Goal: Task Accomplishment & Management: Manage account settings

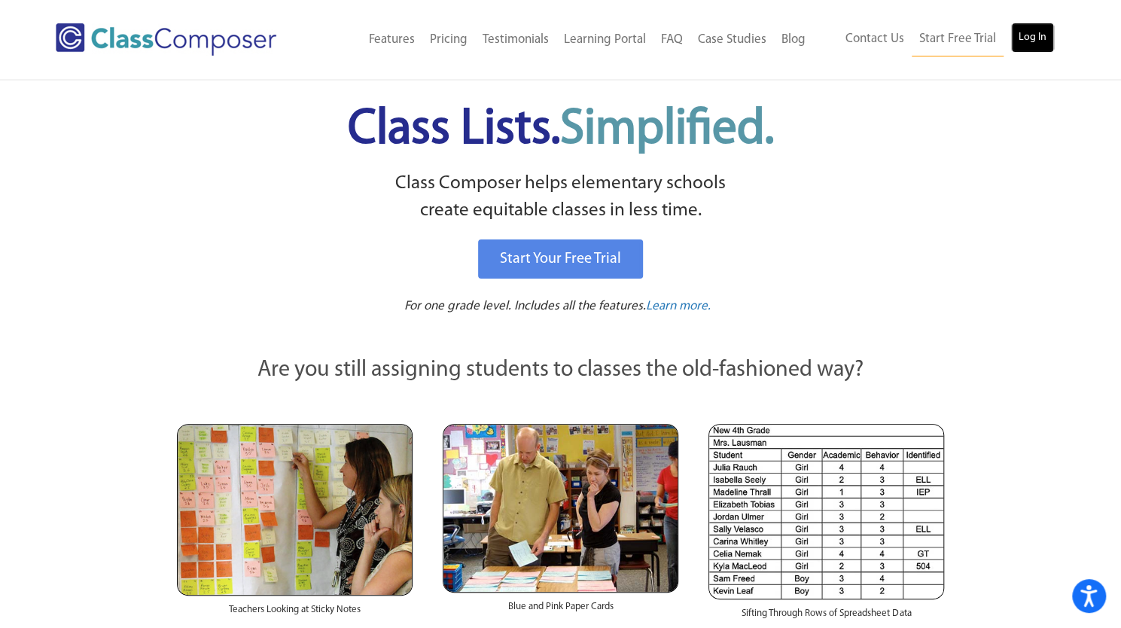
click at [1034, 29] on link "Log In" at bounding box center [1032, 38] width 43 height 30
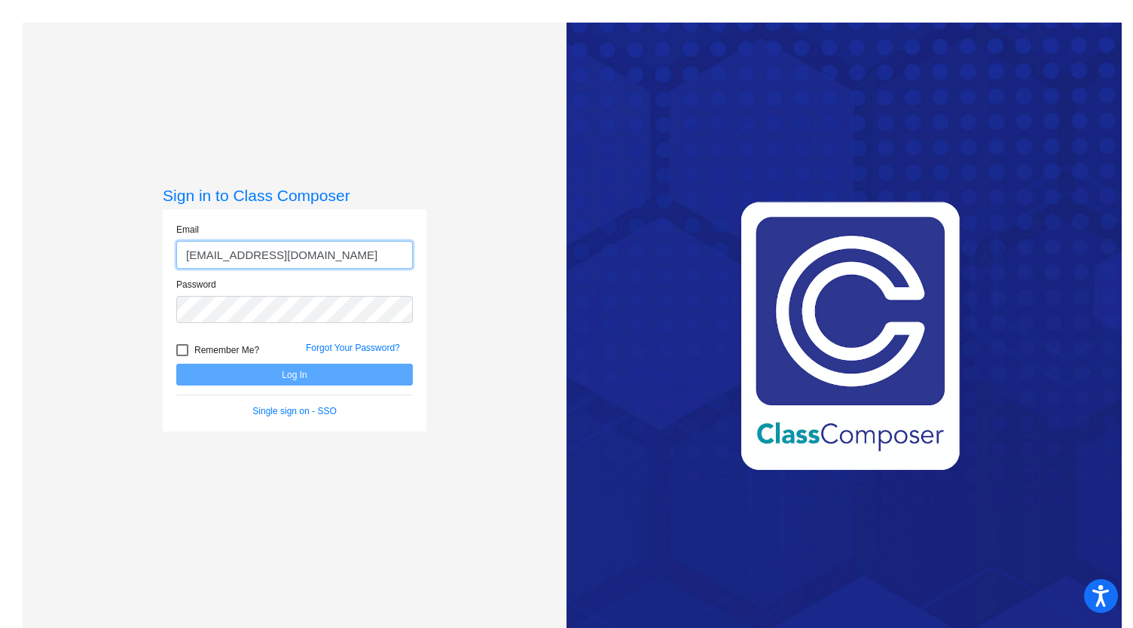
type input "cruvalcaba@sbusd.org"
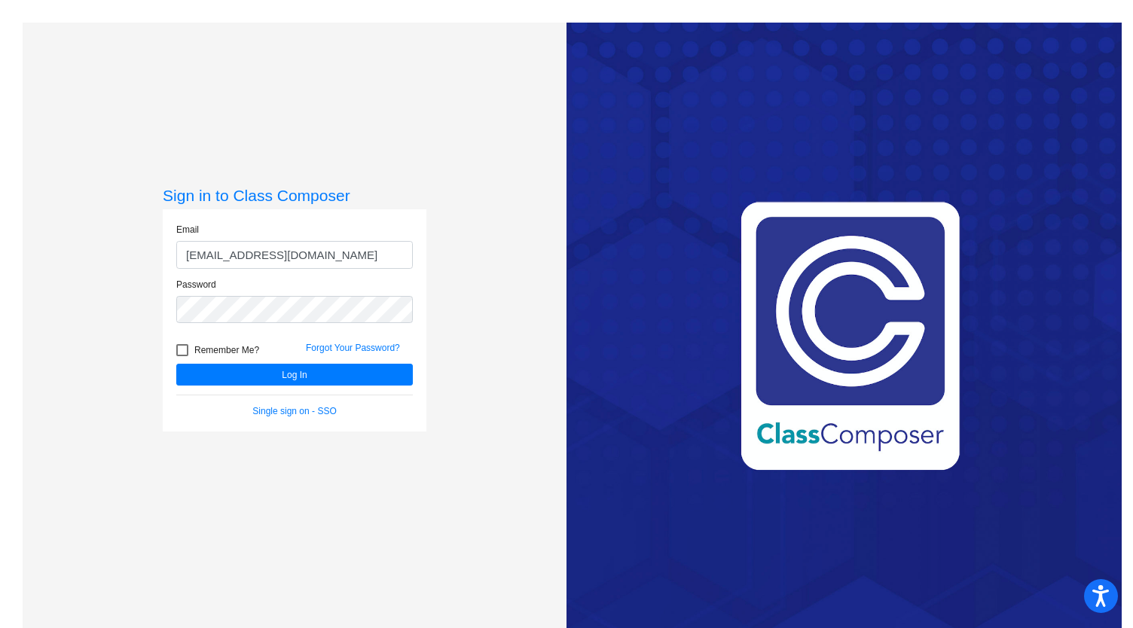
click at [184, 349] on div at bounding box center [182, 350] width 12 height 12
click at [182, 356] on input "Remember Me?" at bounding box center [181, 356] width 1 height 1
checkbox input "true"
click at [185, 367] on button "Log In" at bounding box center [294, 375] width 236 height 22
click at [216, 372] on button "Log In" at bounding box center [294, 375] width 236 height 22
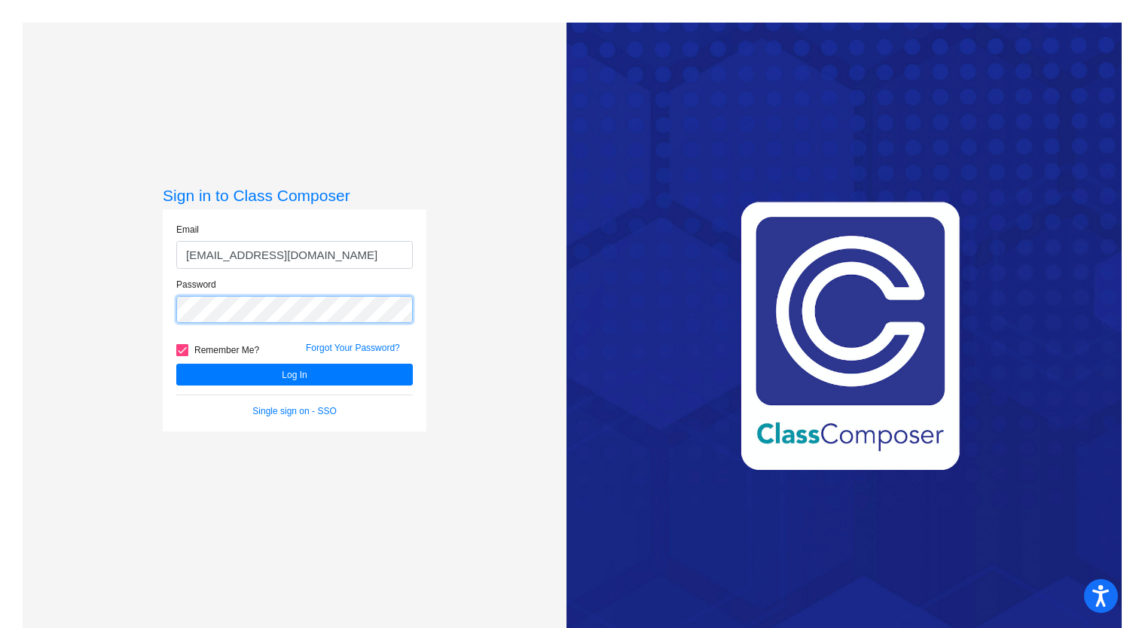
click at [101, 309] on div "Sign in to Class Composer Email cruvalcaba@sbusd.org Password Remember Me? Forg…" at bounding box center [295, 337] width 544 height 628
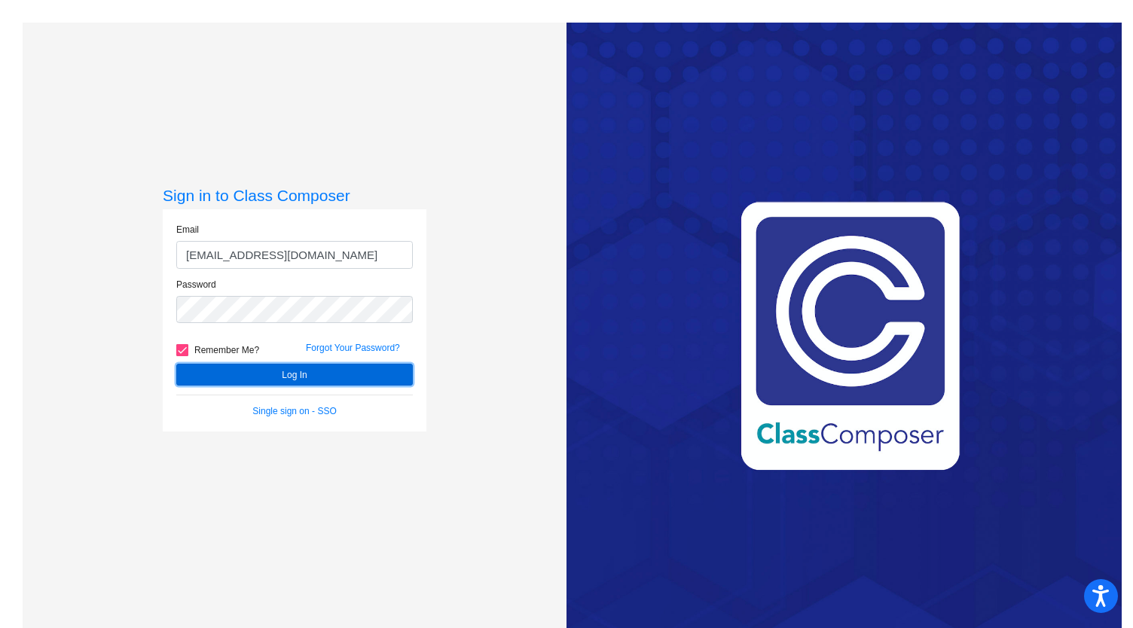
click at [206, 365] on button "Log In" at bounding box center [294, 375] width 236 height 22
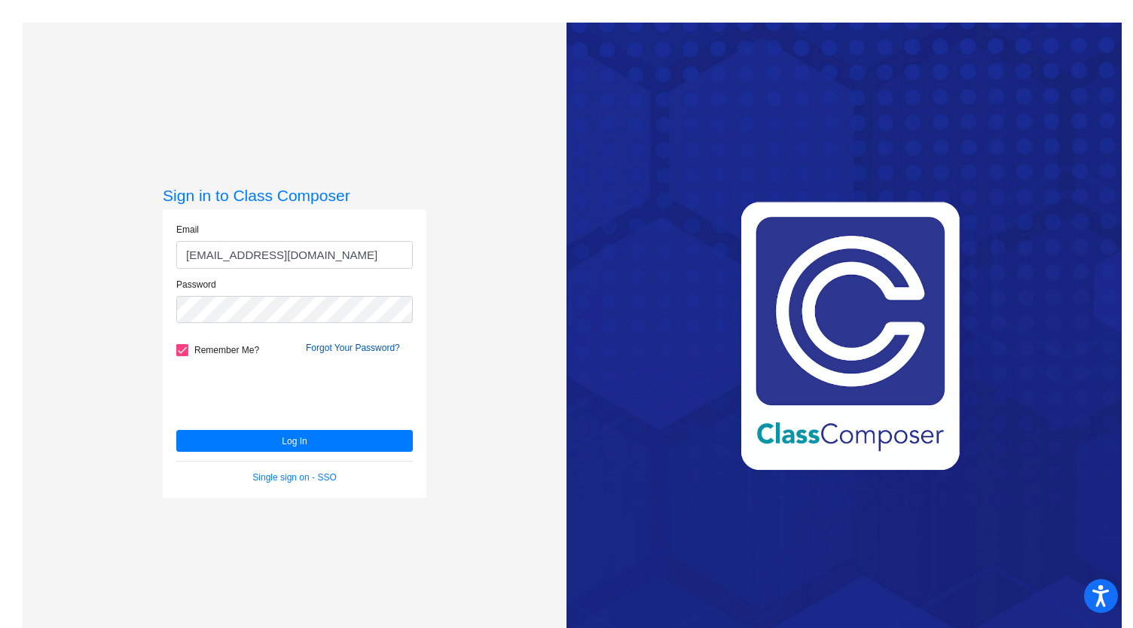
click at [328, 349] on link "Forgot Your Password?" at bounding box center [353, 348] width 94 height 11
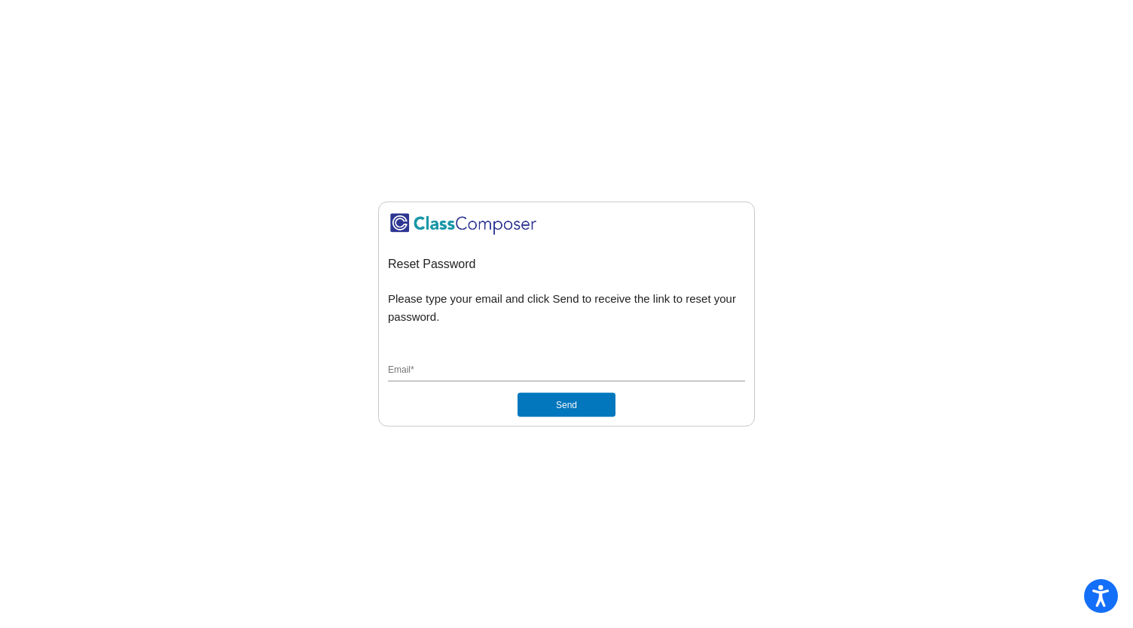
click at [448, 362] on div "Email *" at bounding box center [566, 367] width 357 height 29
type input "cruvalcaba@sbusd.org"
click at [601, 412] on button "Send" at bounding box center [566, 404] width 98 height 24
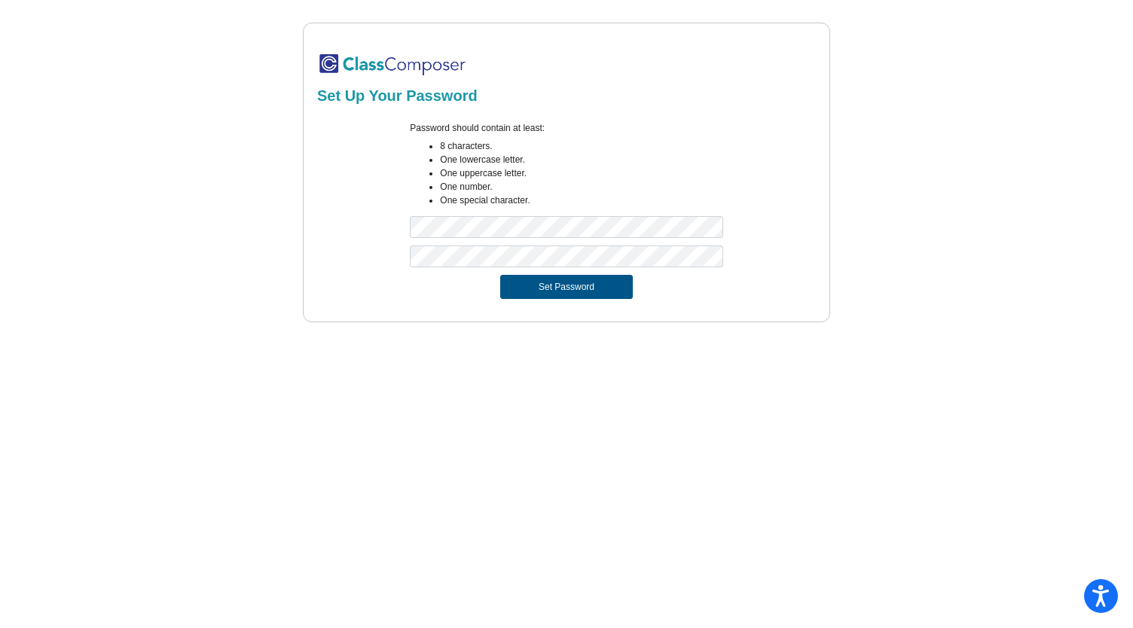
click at [599, 291] on button "Set Password" at bounding box center [566, 287] width 133 height 24
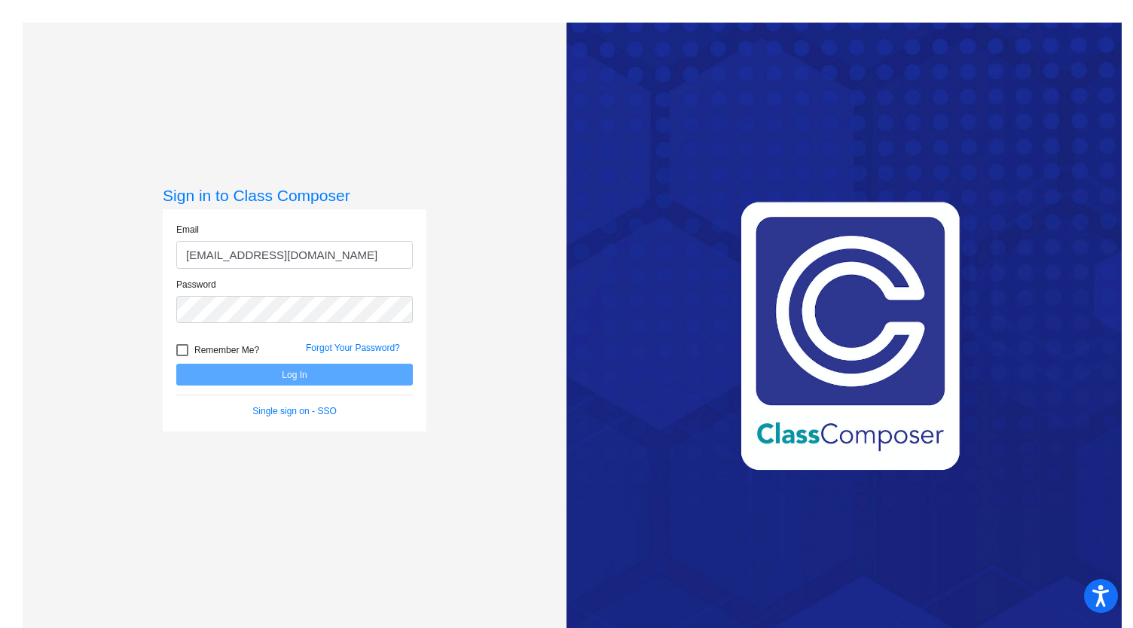
type input "cruvalcaba@sbusd.org"
click at [179, 350] on div at bounding box center [182, 350] width 12 height 12
click at [181, 356] on input "Remember Me?" at bounding box center [181, 356] width 1 height 1
checkbox input "true"
click at [197, 374] on button "Log In" at bounding box center [294, 375] width 236 height 22
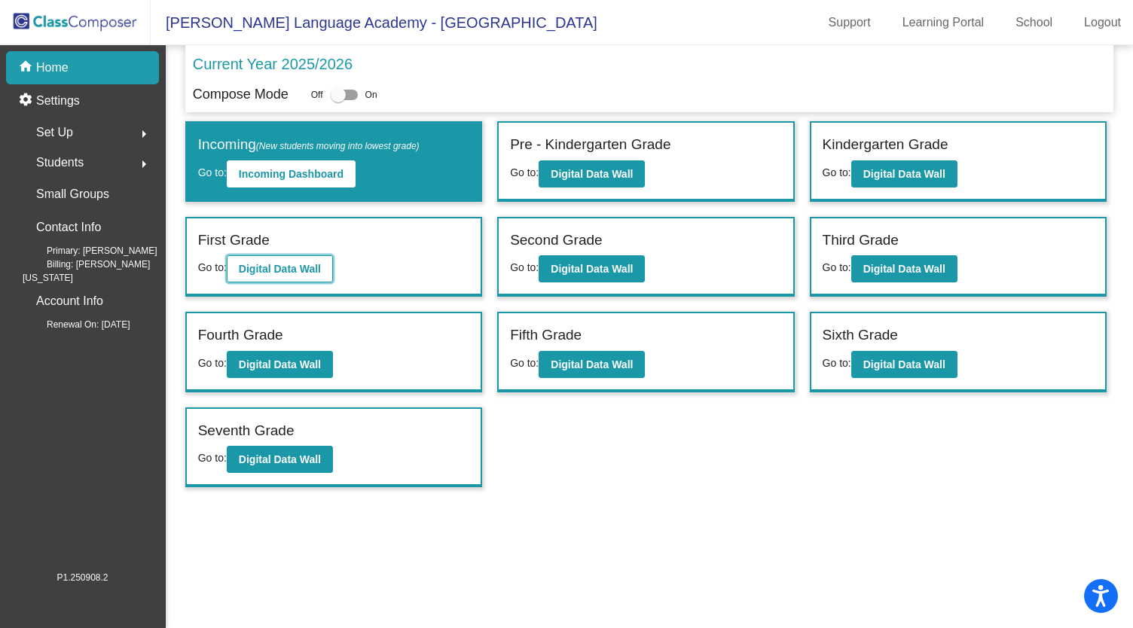
click at [300, 261] on button "Digital Data Wall" at bounding box center [280, 268] width 106 height 27
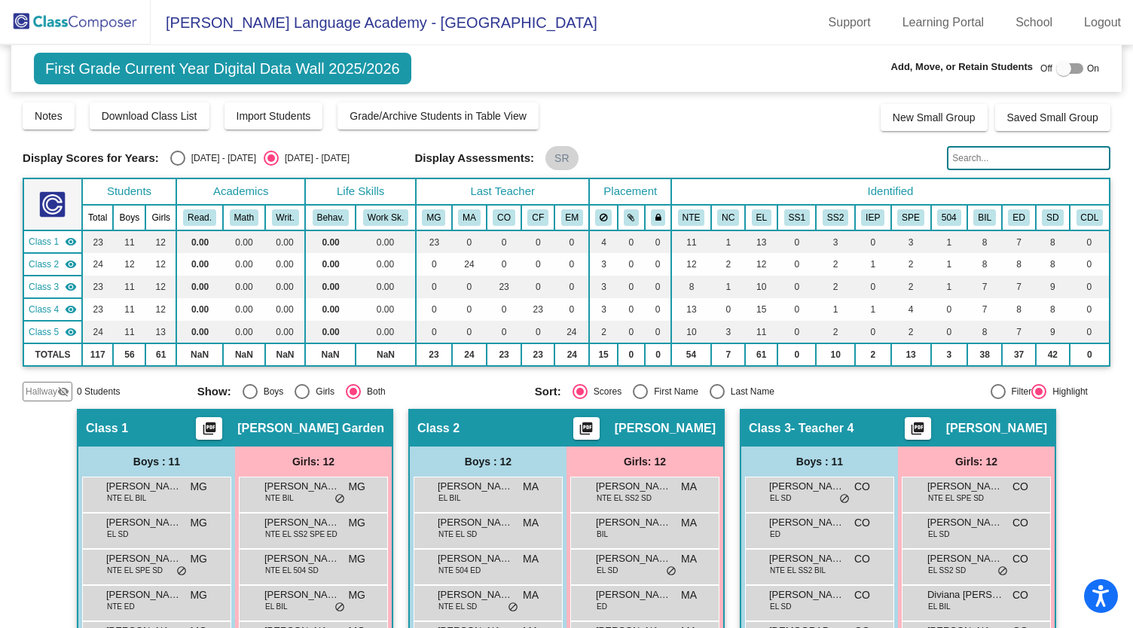
click at [954, 154] on input "text" at bounding box center [1028, 158] width 163 height 24
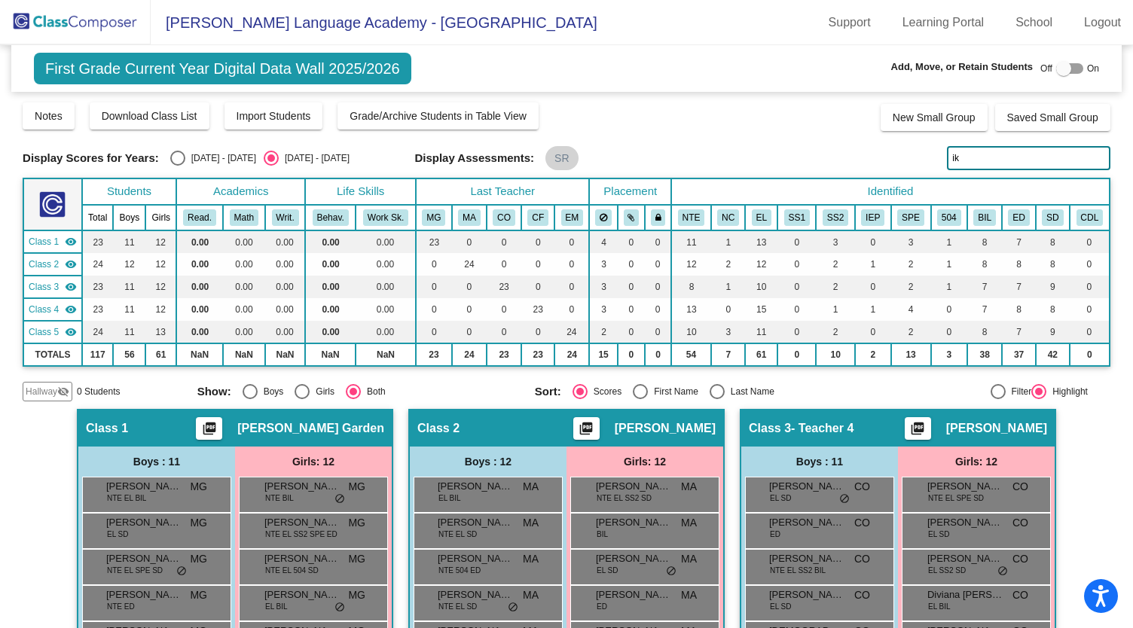
type input "i"
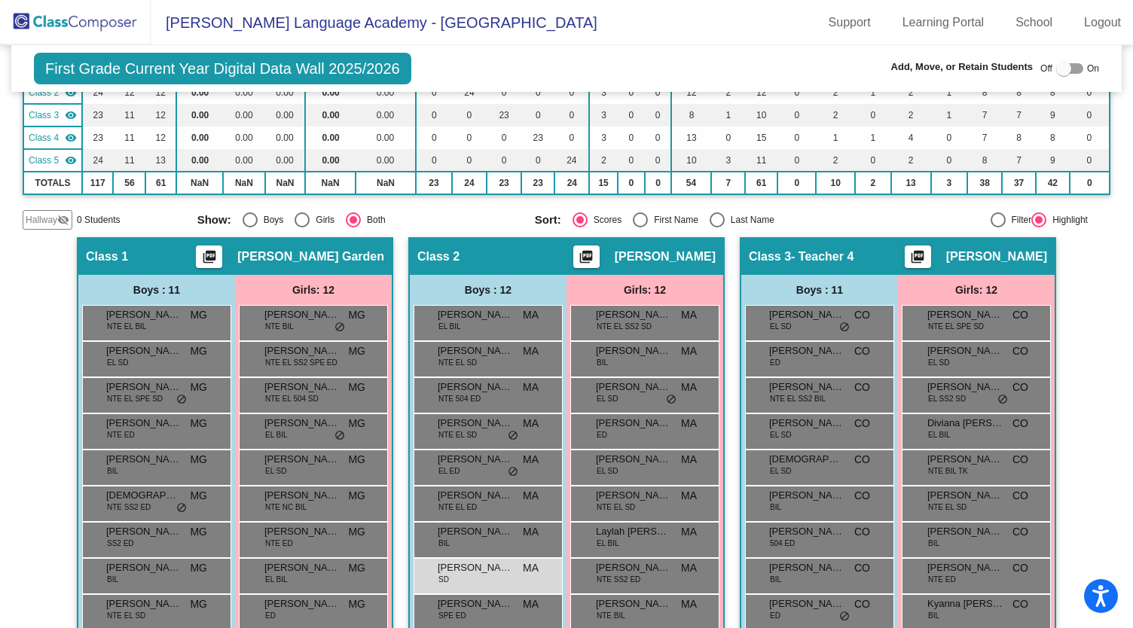
scroll to position [39, 0]
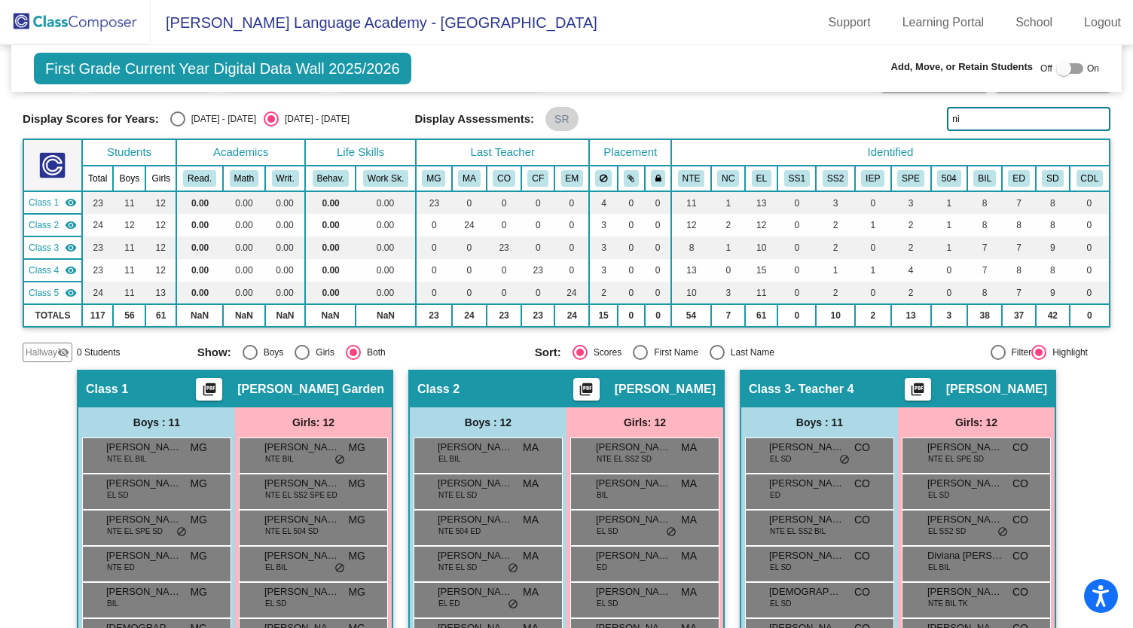
type input "n"
